Goal: Communication & Community: Answer question/provide support

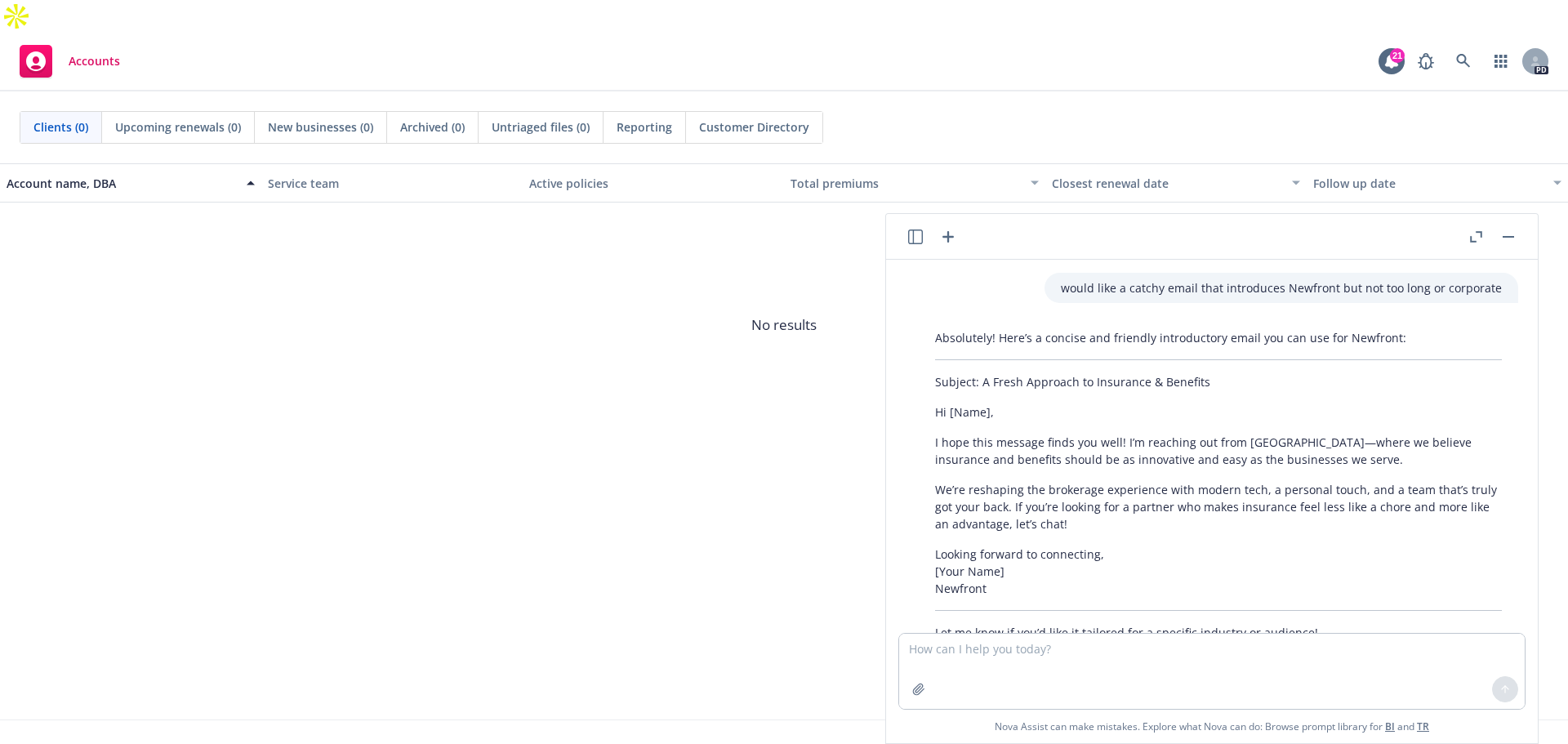
click at [1202, 385] on p "Subject: A Fresh Approach to Insurance & Benefits" at bounding box center [1218, 382] width 567 height 17
drag, startPoint x: 1204, startPoint y: 379, endPoint x: 979, endPoint y: 373, distance: 225.1
click at [979, 373] on div "Absolutely! Here’s a concise and friendly introductory email you can use for Ne…" at bounding box center [1218, 485] width 600 height 325
copy p "A Fresh Approach to Insurance & Benefits"
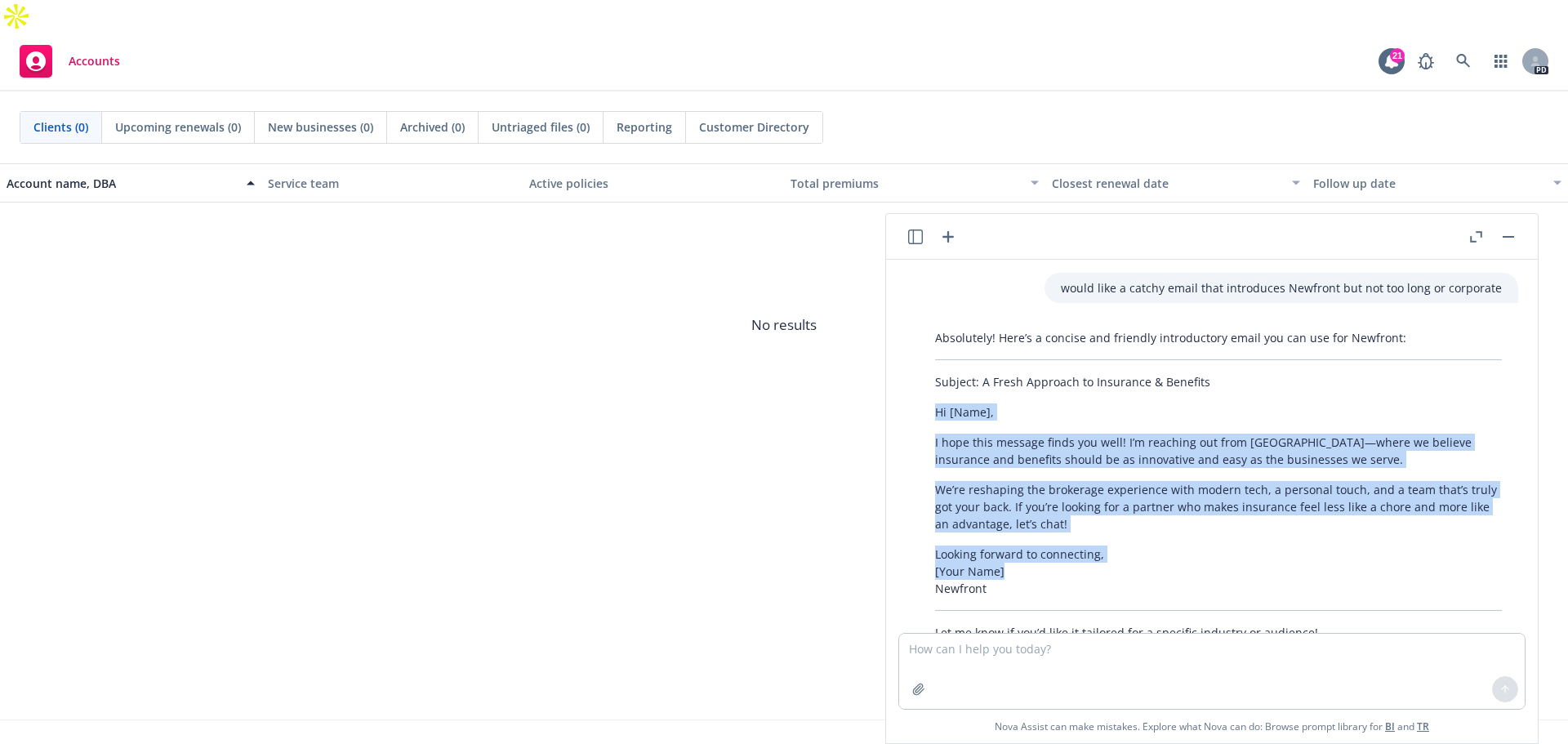
drag, startPoint x: 1045, startPoint y: 572, endPoint x: 936, endPoint y: 416, distance: 190.3
click at [936, 416] on div "Absolutely! Here’s a concise and friendly introductory email you can use for Ne…" at bounding box center [1218, 485] width 600 height 325
copy div "Hi [Name], I hope this message finds you well! I’m reaching out from [GEOGRAPHI…"
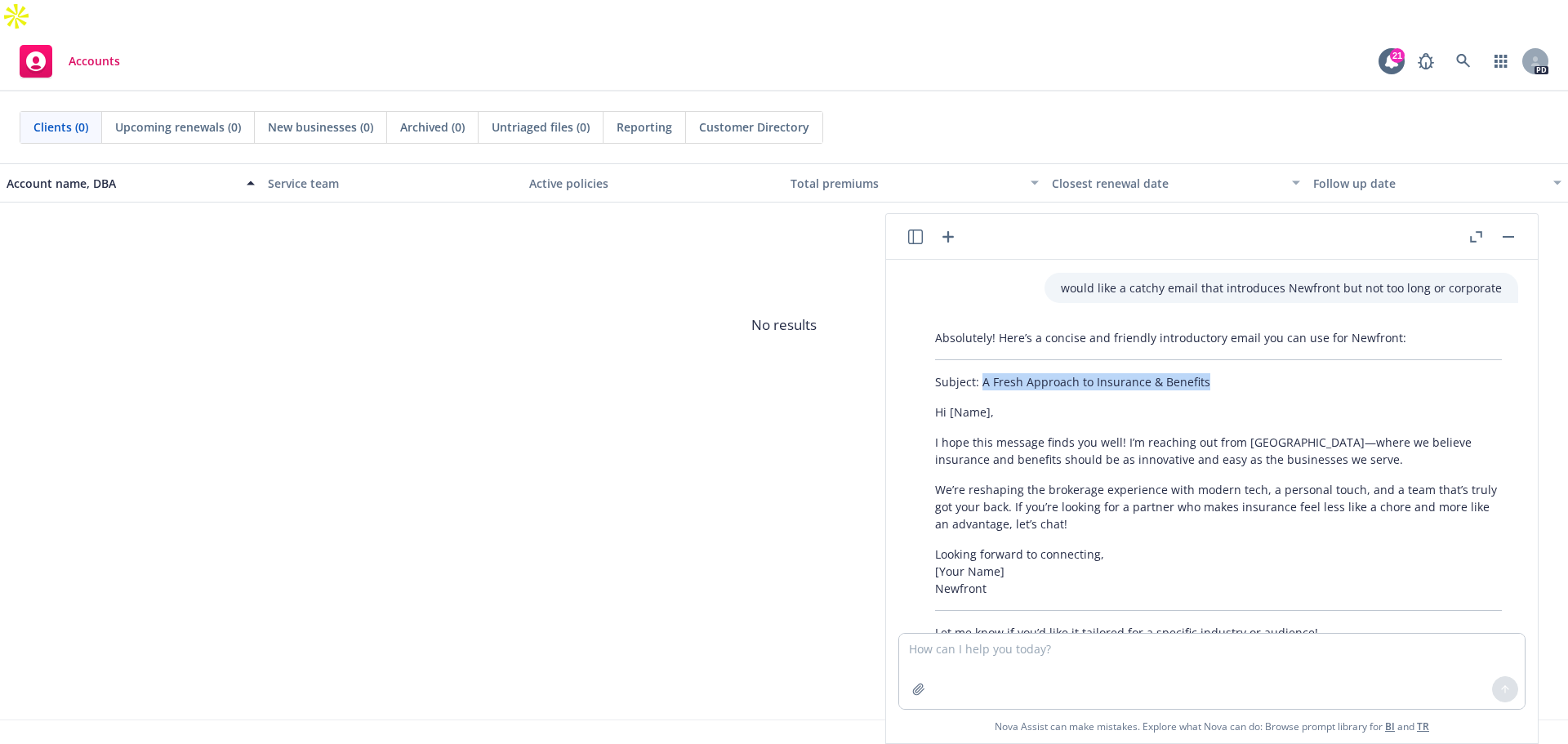
drag, startPoint x: 1211, startPoint y: 381, endPoint x: 982, endPoint y: 394, distance: 229.4
click at [982, 394] on div "Absolutely! Here’s a concise and friendly introductory email you can use for Ne…" at bounding box center [1218, 485] width 600 height 325
copy p "A Fresh Approach to Insurance & Benefits"
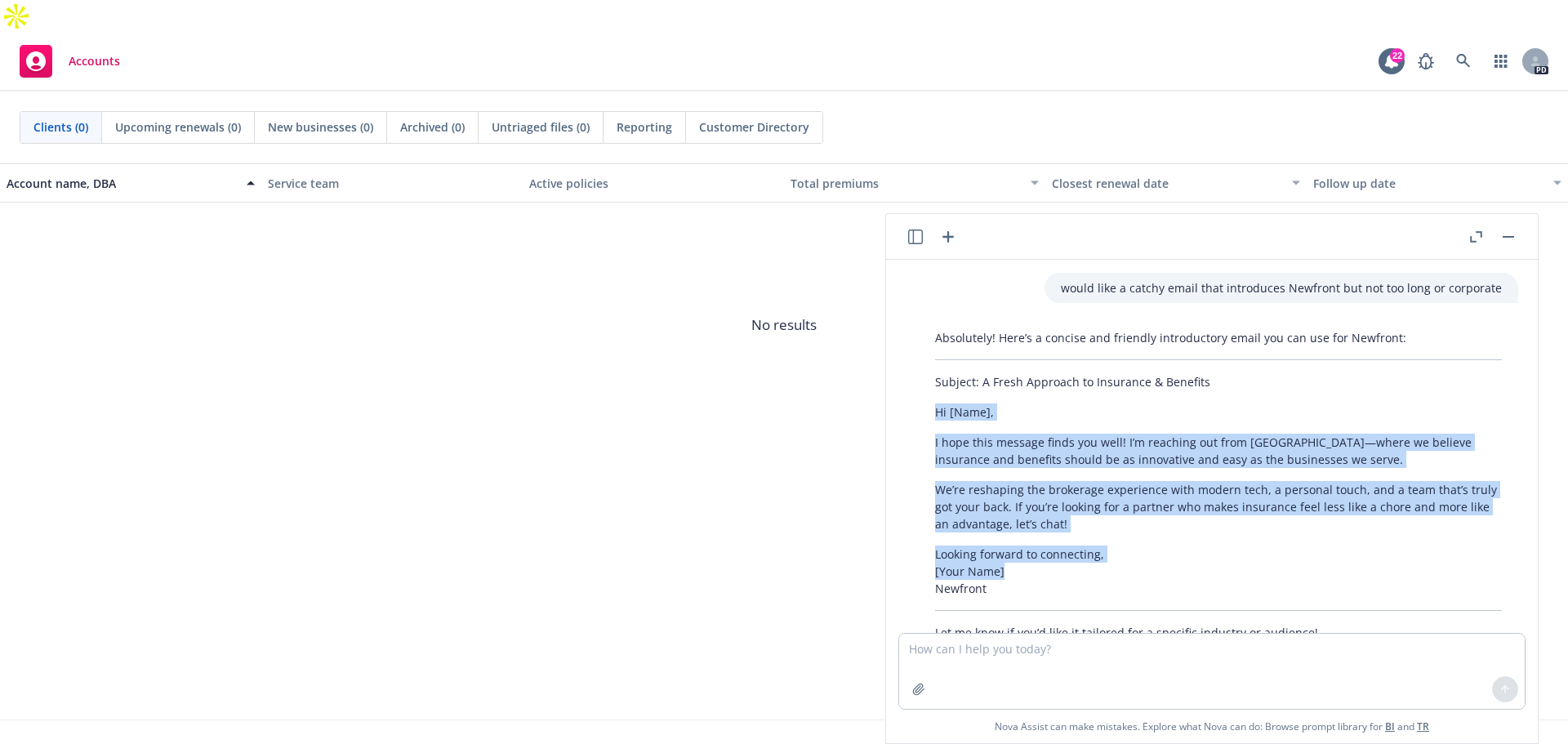
drag, startPoint x: 1013, startPoint y: 568, endPoint x: 920, endPoint y: 418, distance: 176.5
click at [920, 418] on div "Absolutely! Here’s a concise and friendly introductory email you can use for Ne…" at bounding box center [1218, 485] width 600 height 325
copy div "Hi [Name], I hope this message finds you well! I’m reaching out from [GEOGRAPHI…"
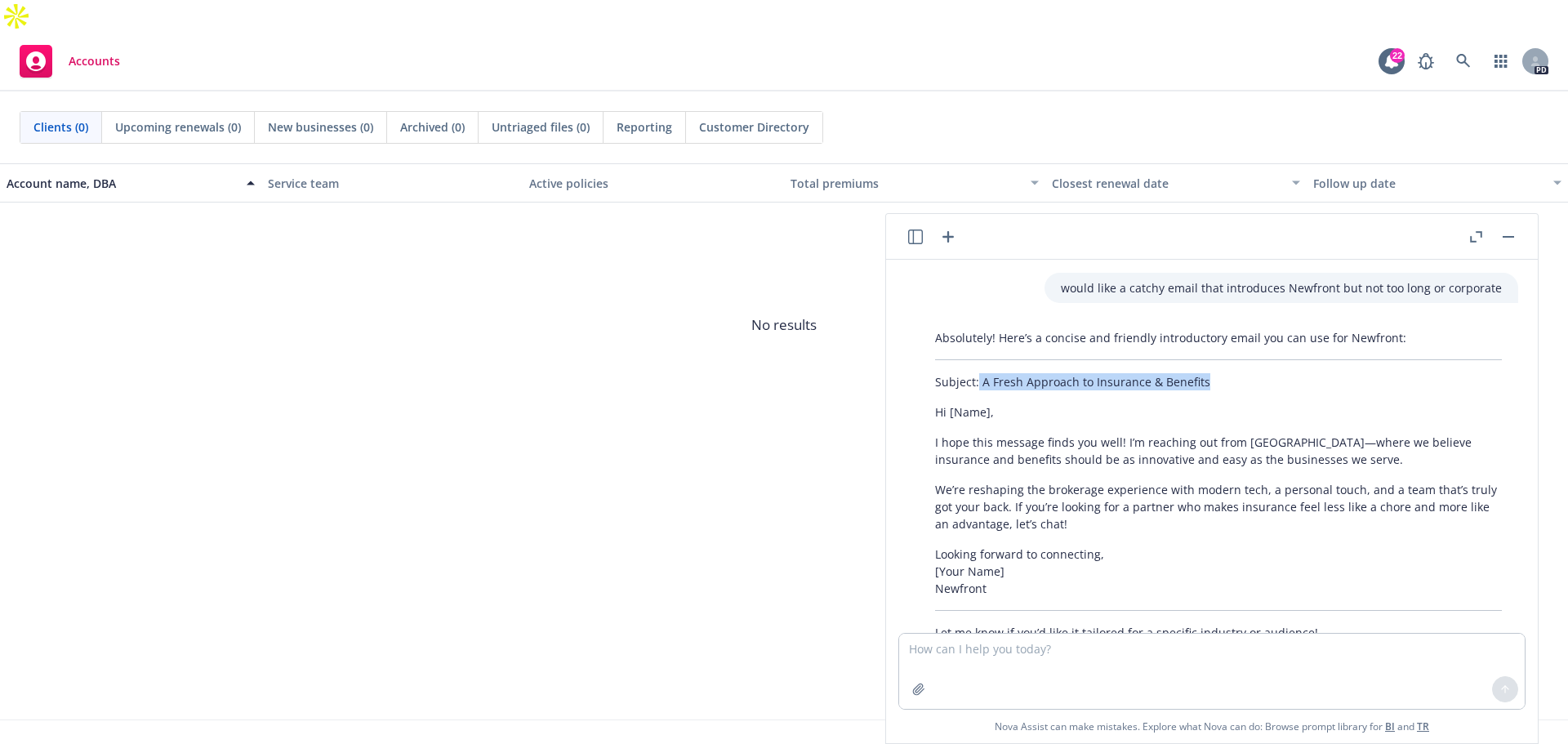
drag, startPoint x: 1217, startPoint y: 386, endPoint x: 979, endPoint y: 391, distance: 238.1
click at [979, 391] on div "Absolutely! Here’s a concise and friendly introductory email you can use for Ne…" at bounding box center [1218, 485] width 600 height 325
copy p "A Fresh Approach to Insurance & Benefits"
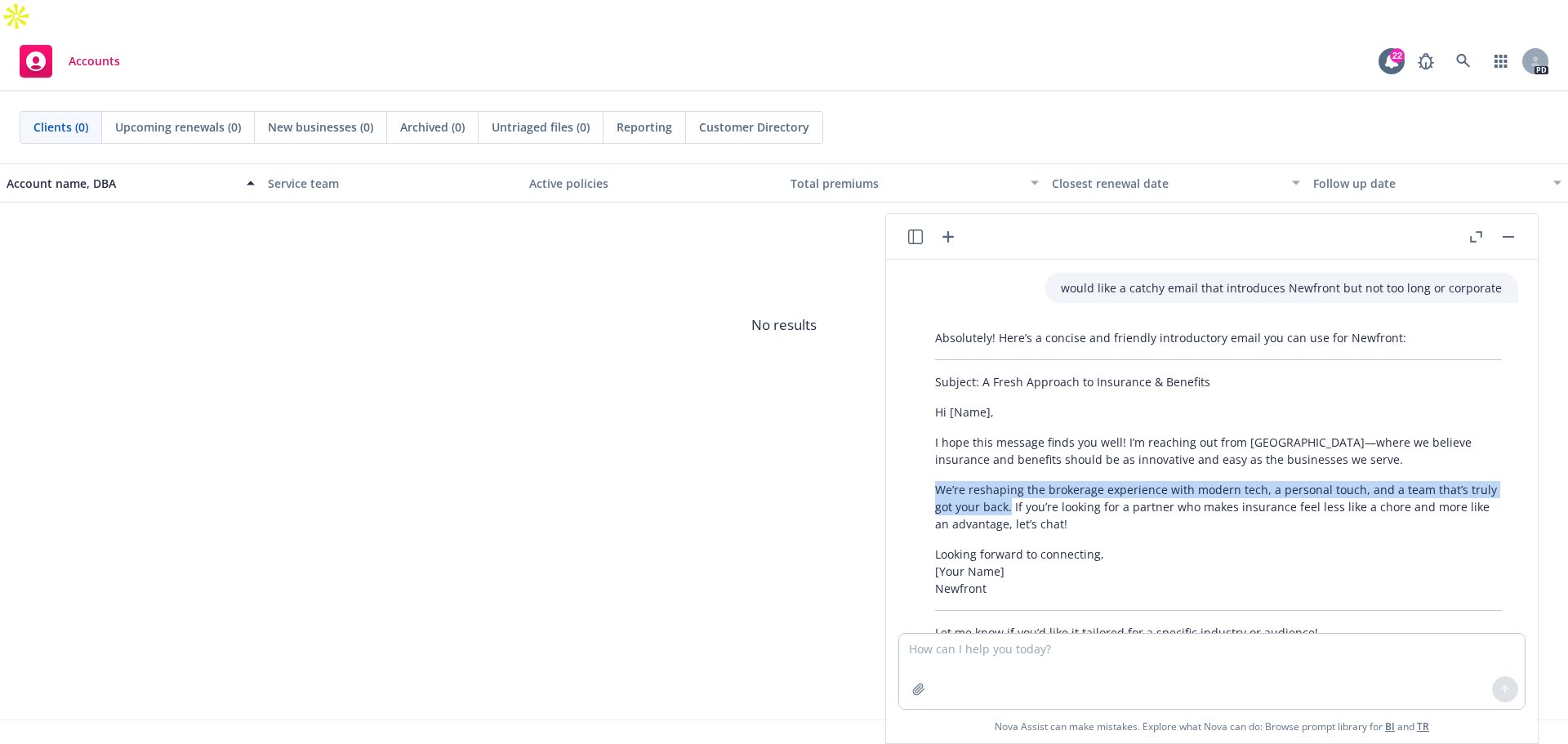
drag, startPoint x: 1010, startPoint y: 508, endPoint x: 919, endPoint y: 490, distance: 92.8
click at [919, 490] on div "Absolutely! Here’s a concise and friendly introductory email you can use for Ne…" at bounding box center [1218, 485] width 600 height 325
copy p "We’re reshaping the brokerage experience with modern tech, a personal touch, an…"
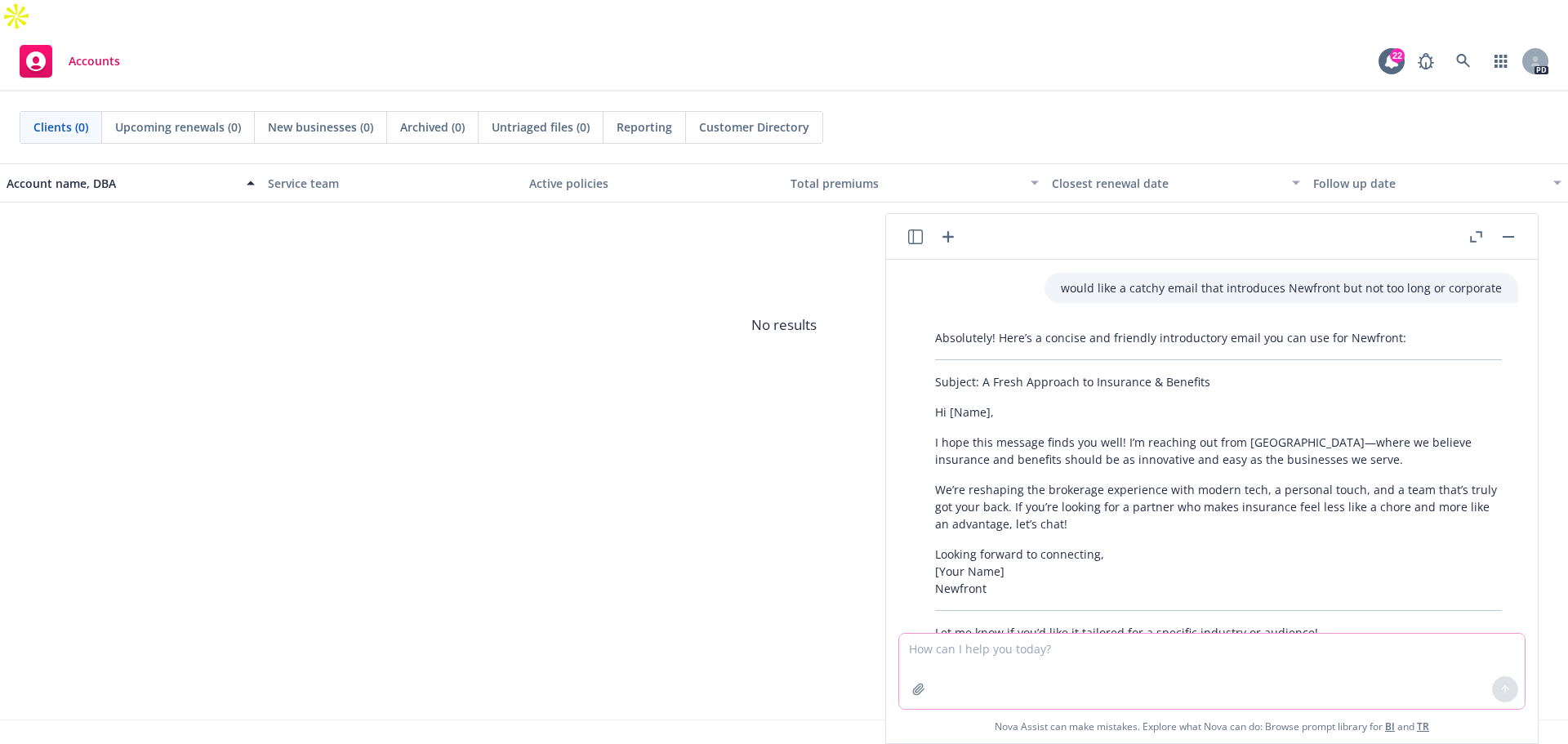
click at [999, 648] on textarea at bounding box center [1211, 671] width 625 height 75
click at [1298, 648] on textarea "draft an email to a director of Human resources at Clinicomp Internationsl Inc." at bounding box center [1211, 671] width 625 height 75
type textarea "draft an email to a director of Human resources at Clinicomp International Inc."
click at [1507, 694] on icon at bounding box center [1505, 689] width 11 height 11
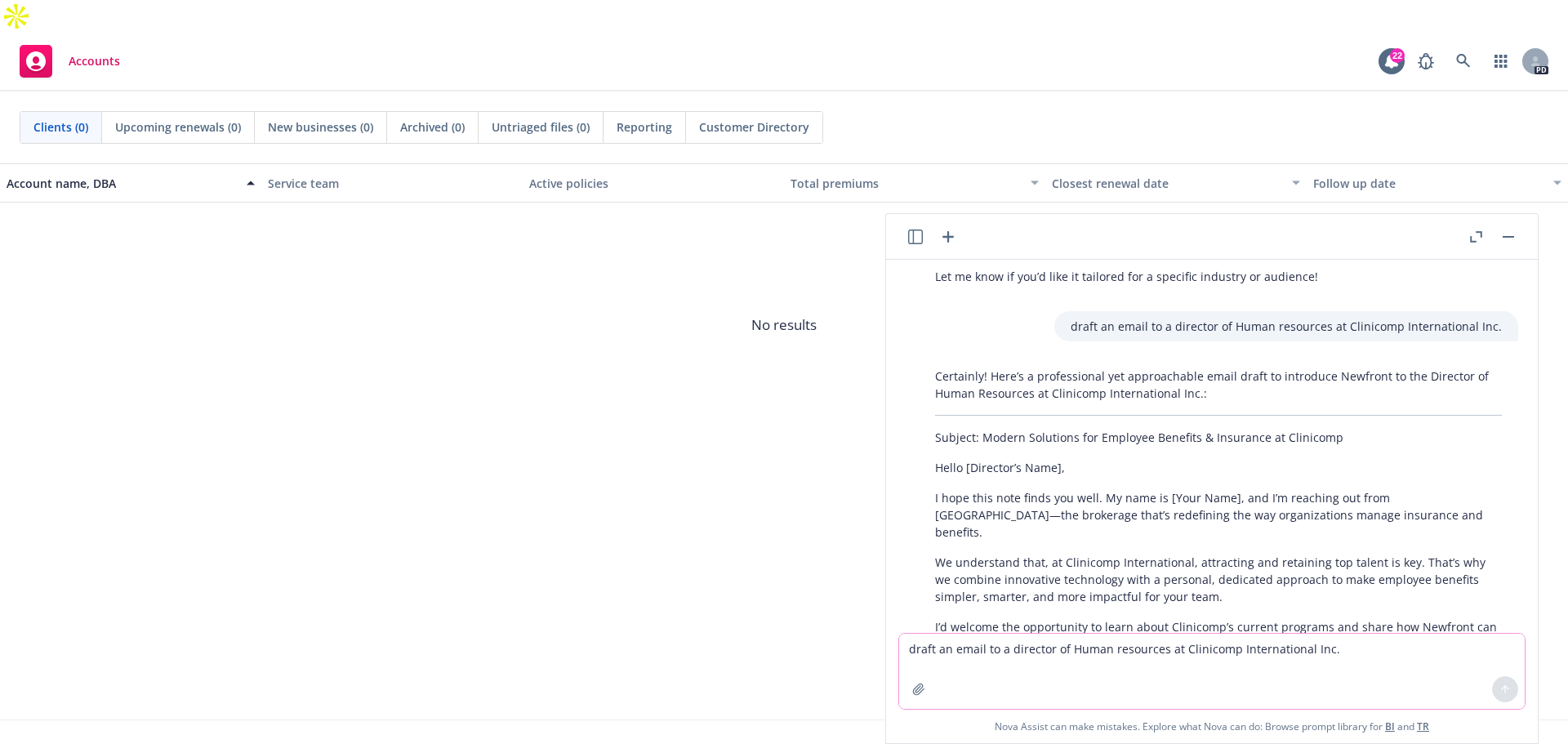
scroll to position [305, 0]
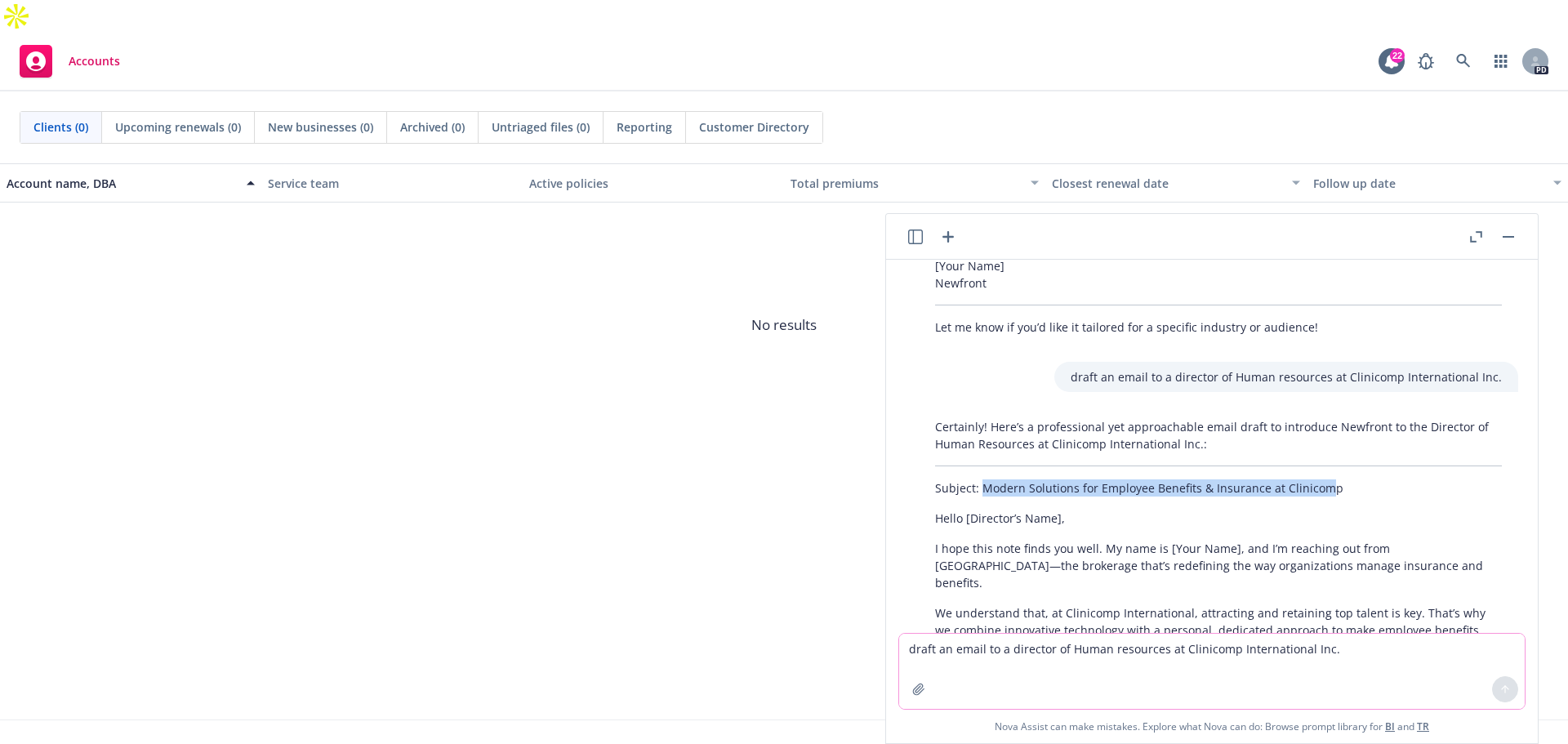
drag, startPoint x: 1324, startPoint y: 485, endPoint x: 982, endPoint y: 483, distance: 342.0
click at [982, 483] on p "Subject: Modern Solutions for Employee Benefits & Insurance at Clinicomp" at bounding box center [1218, 488] width 567 height 17
copy p "Modern Solutions for Employee Benefits & Insurance at Clinicom"
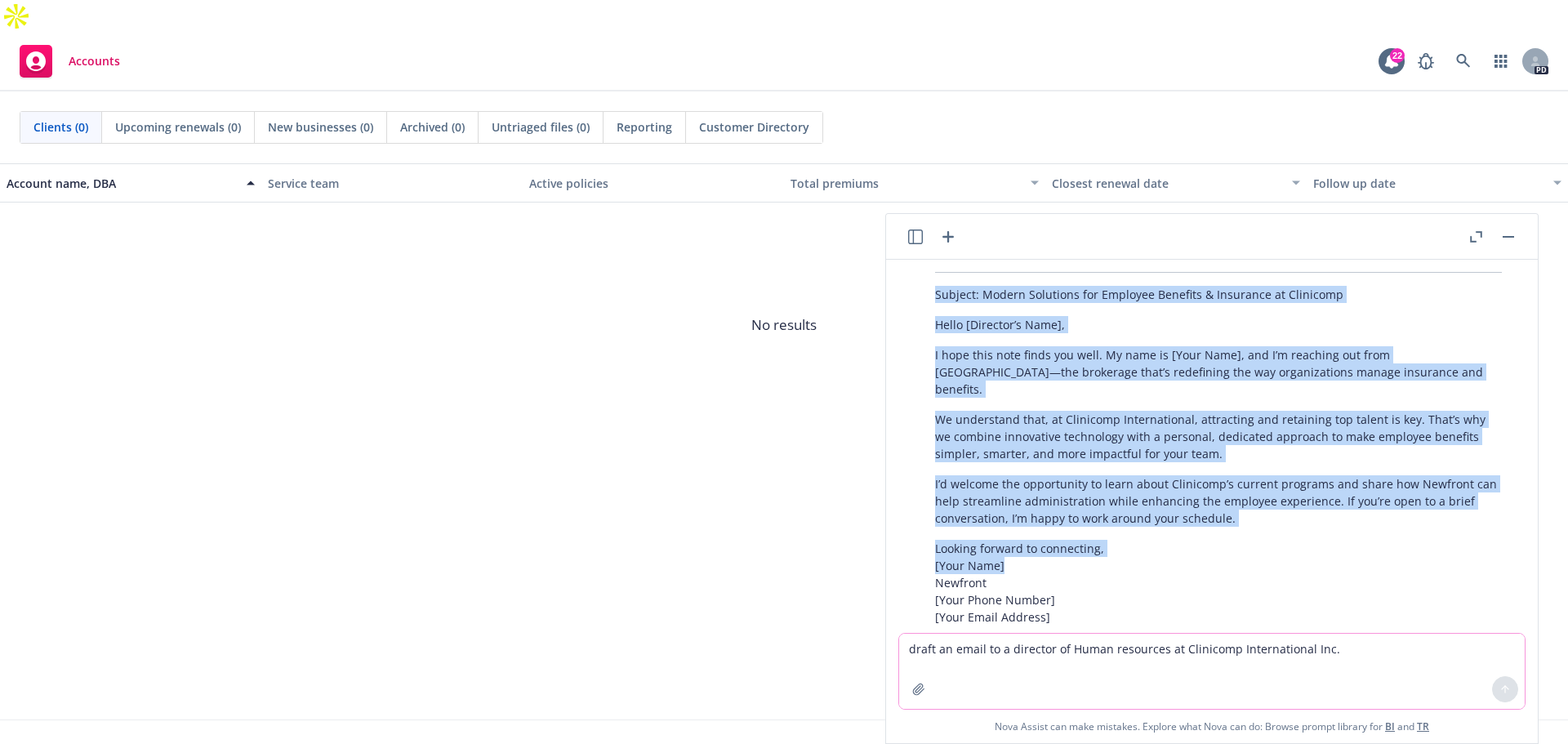
scroll to position [472, 0]
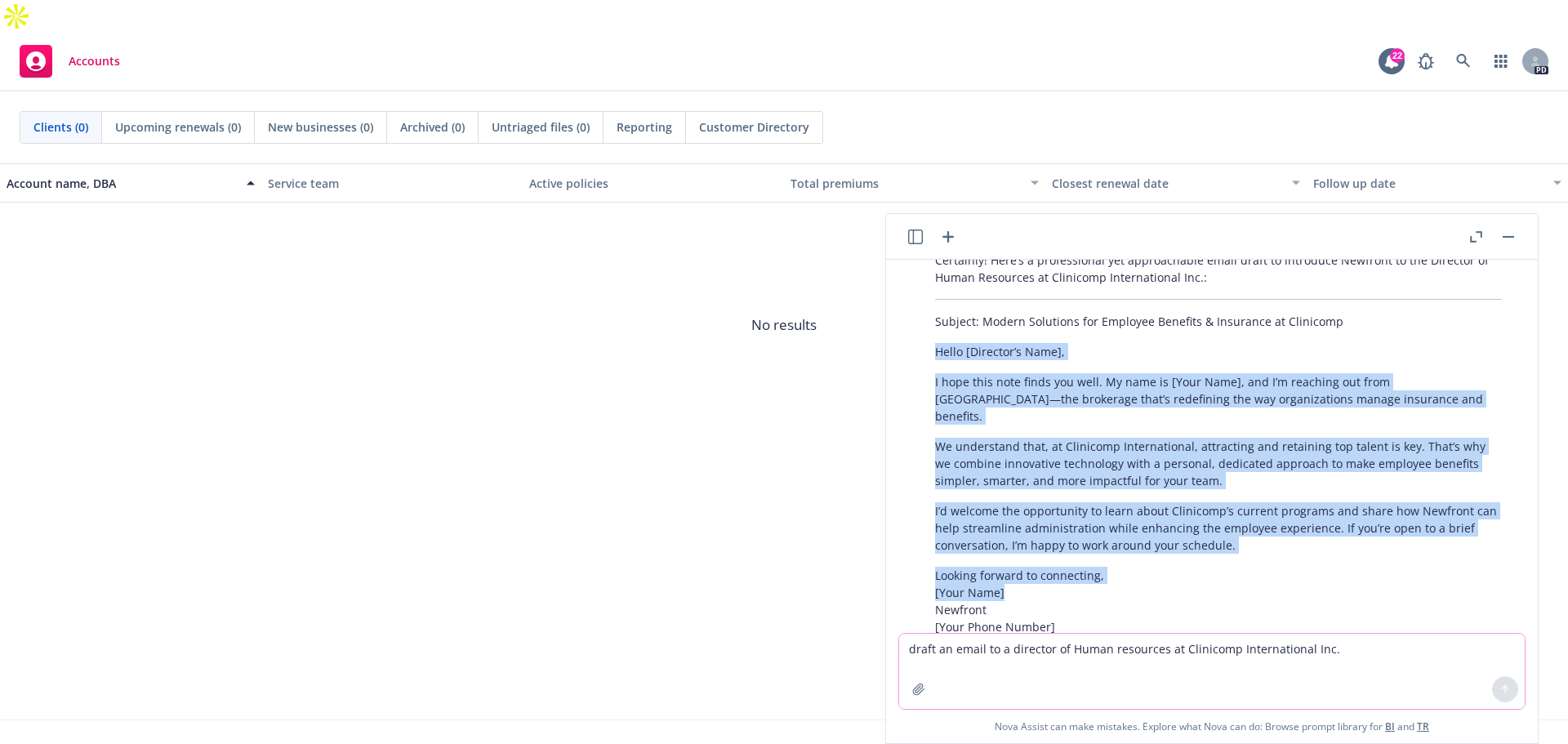
drag, startPoint x: 1018, startPoint y: 494, endPoint x: 934, endPoint y: 347, distance: 169.3
click at [934, 347] on div "Certainly! Here’s a professional yet approachable email draft to introduce Newf…" at bounding box center [1218, 474] width 600 height 458
copy div "Hello [Director’s Name], I hope this note finds you well. My name is [Your Name…"
